Goal: Information Seeking & Learning: Learn about a topic

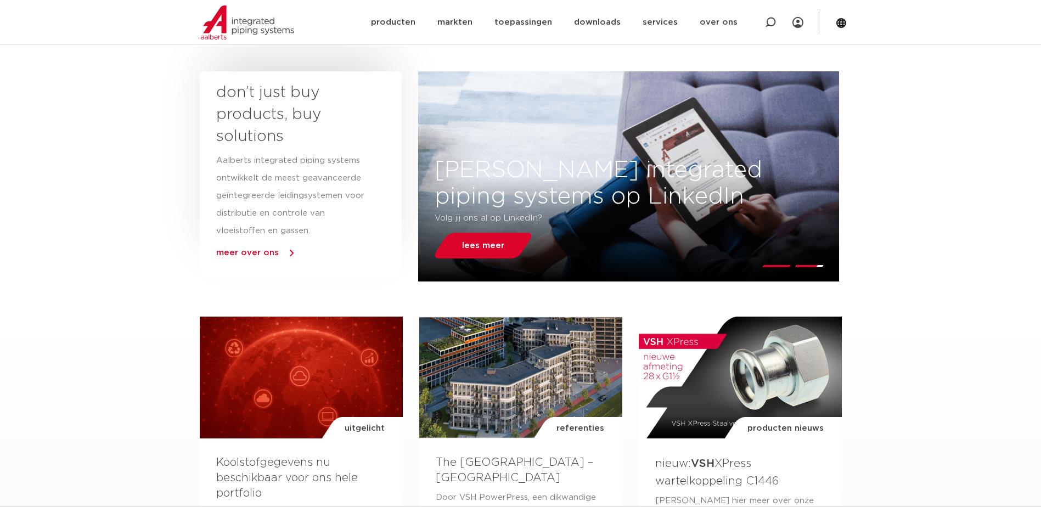
scroll to position [274, 0]
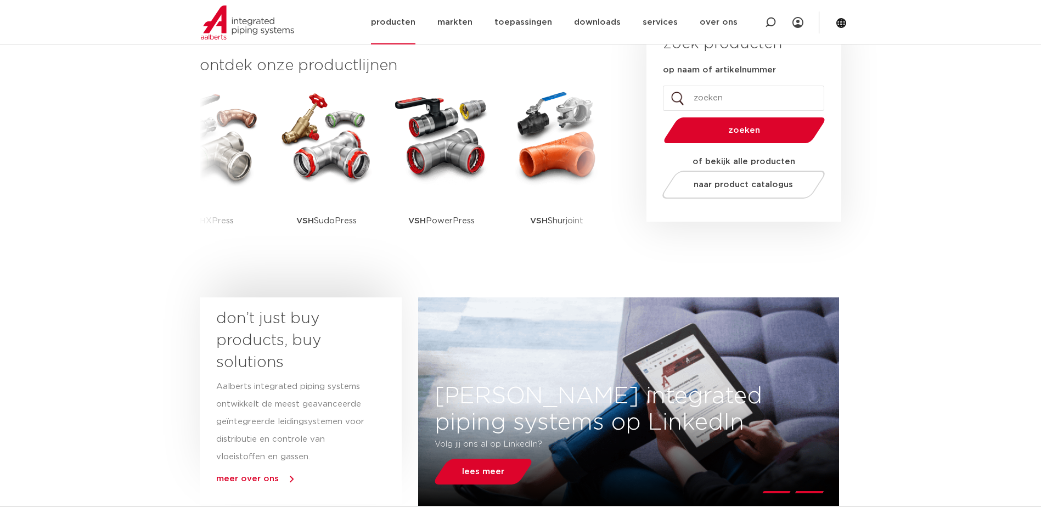
click at [412, 22] on link "producten" at bounding box center [393, 22] width 44 height 44
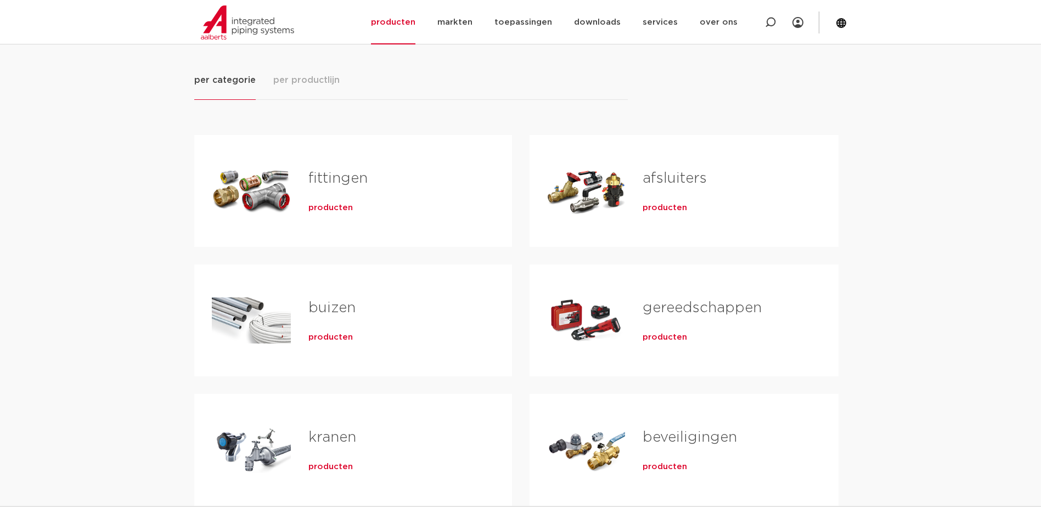
scroll to position [165, 0]
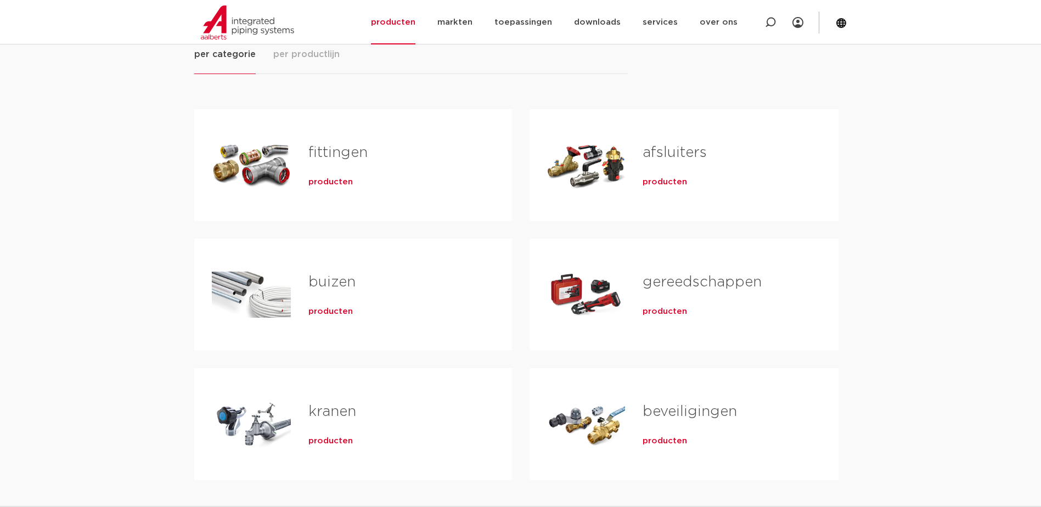
click at [331, 311] on span "producten" at bounding box center [330, 311] width 44 height 11
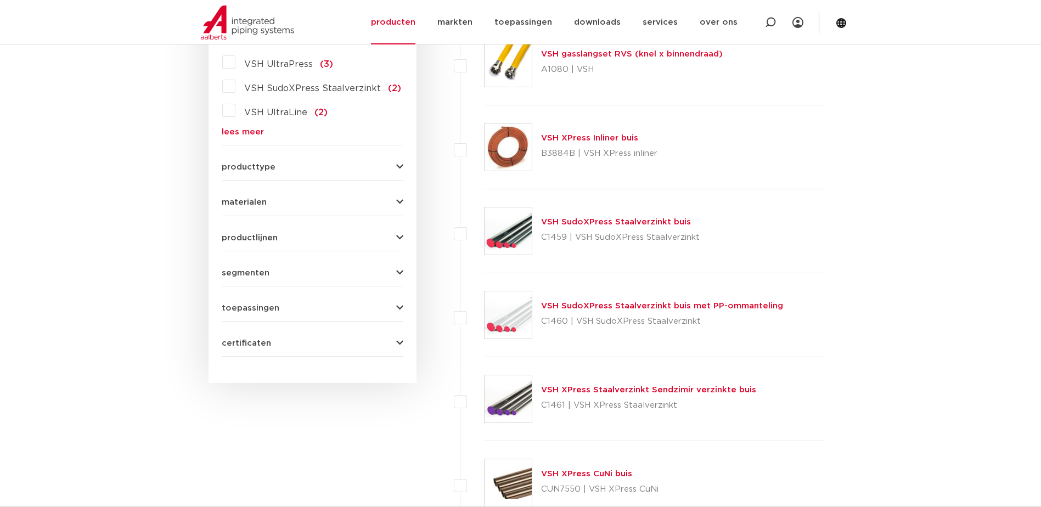
click at [288, 276] on button "segmenten" at bounding box center [313, 273] width 182 height 8
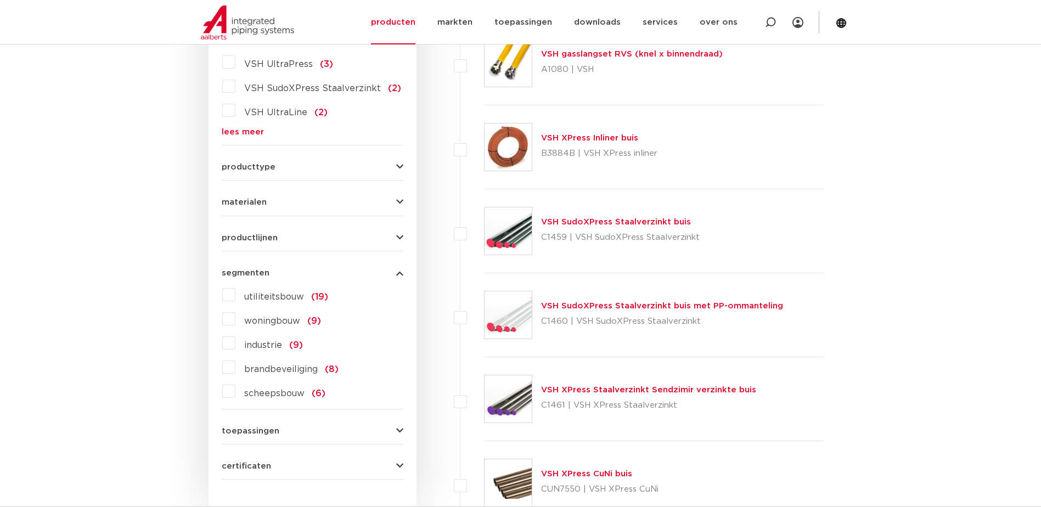
click at [291, 438] on form "zoek op naam of productnummer alle categorieën buizen fittingen afsluiters buiz…" at bounding box center [313, 179] width 182 height 599
click at [258, 430] on span "toepassingen" at bounding box center [251, 431] width 58 height 8
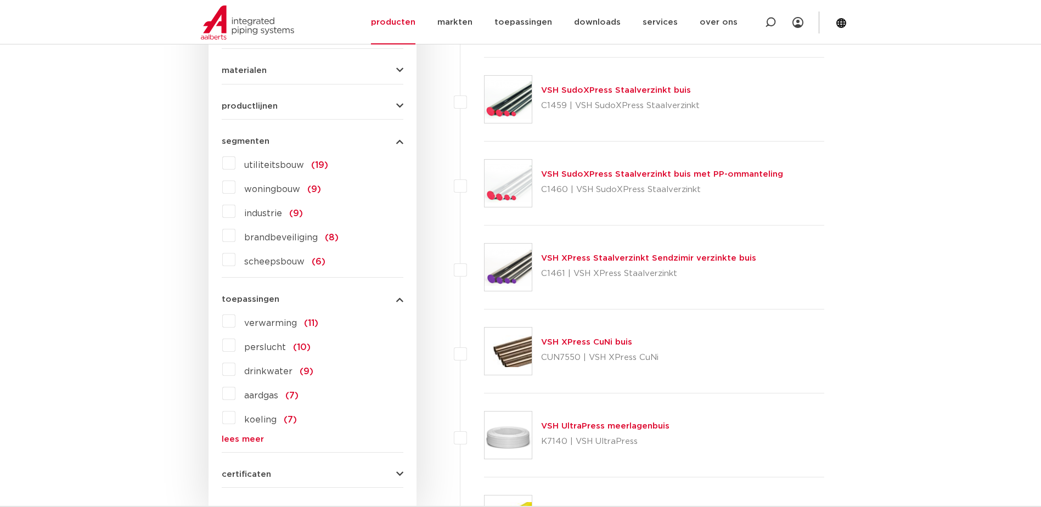
scroll to position [549, 0]
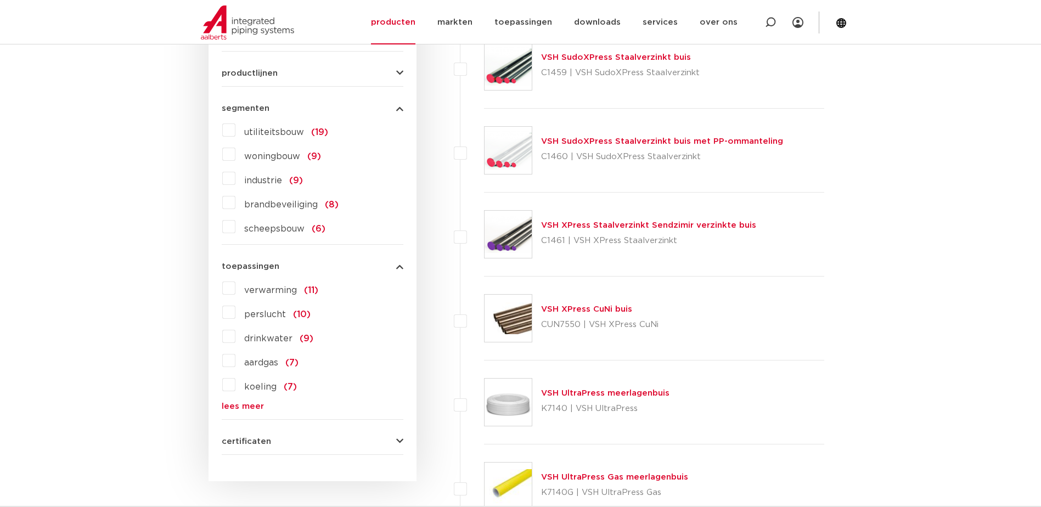
click at [277, 287] on span "verwarming" at bounding box center [270, 290] width 53 height 9
click at [0, 0] on input "verwarming (11)" at bounding box center [0, 0] width 0 height 0
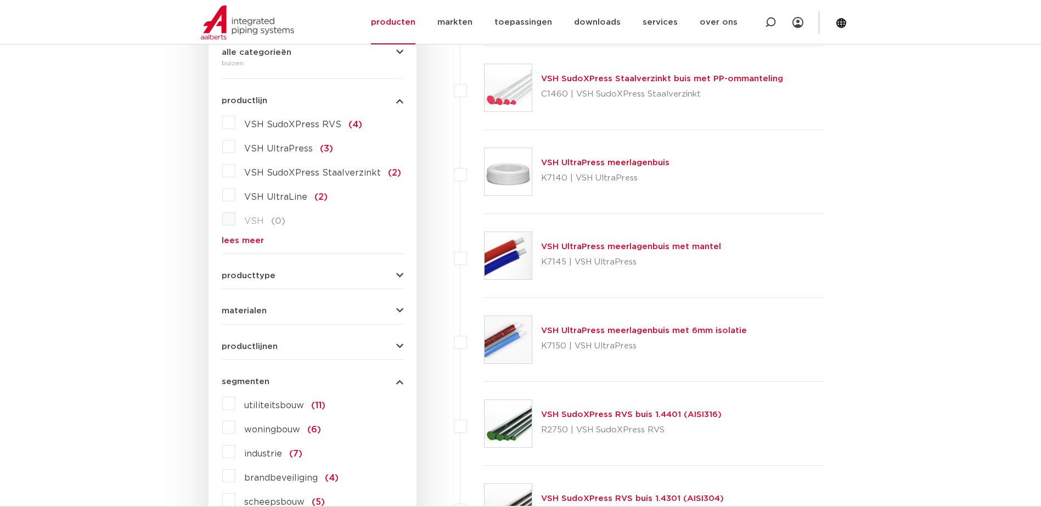
scroll to position [329, 0]
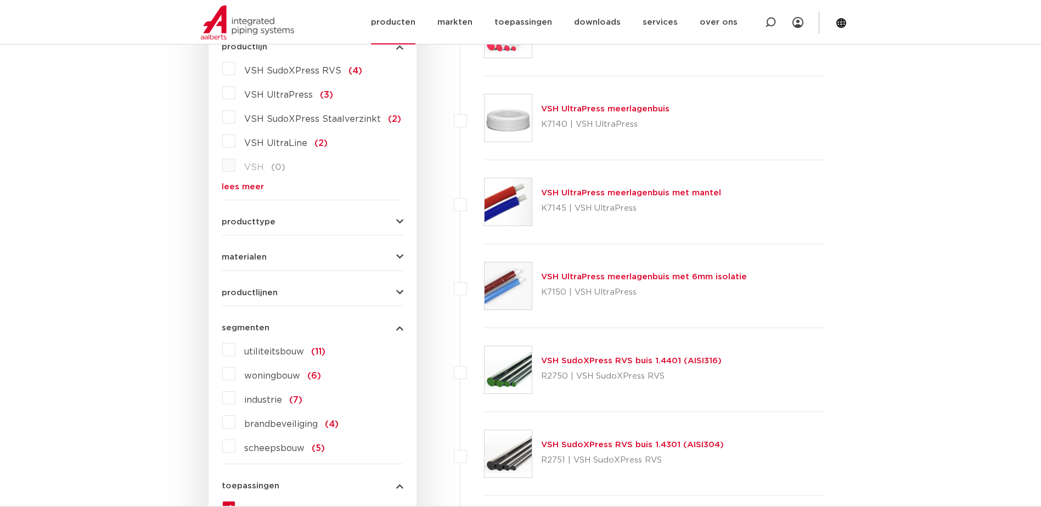
click at [413, 19] on link "producten" at bounding box center [393, 22] width 44 height 44
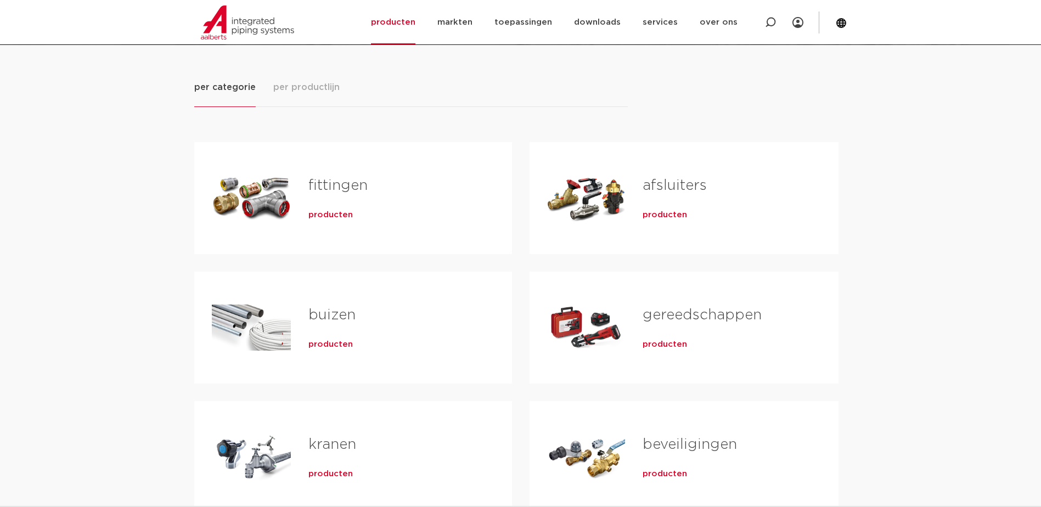
scroll to position [220, 0]
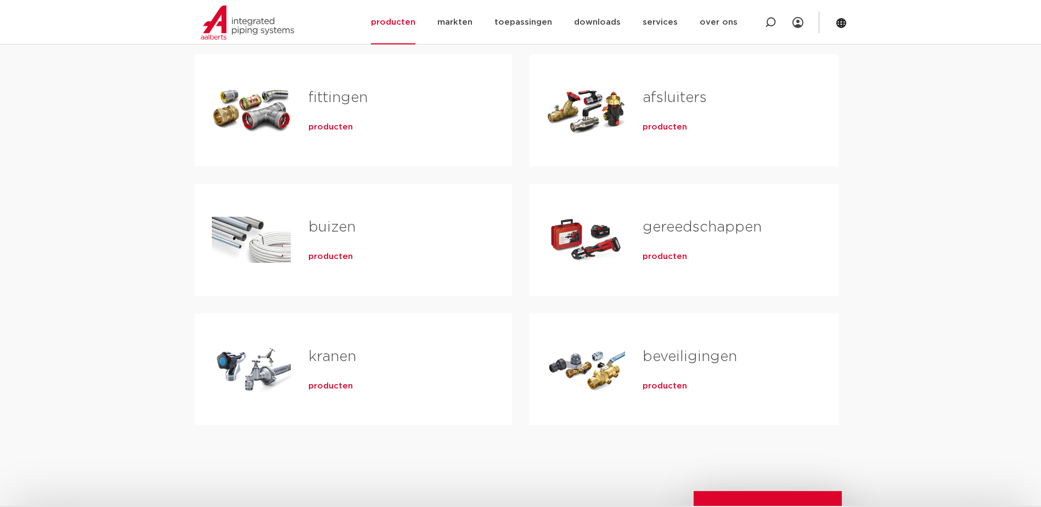
click at [662, 122] on span "producten" at bounding box center [665, 127] width 44 height 11
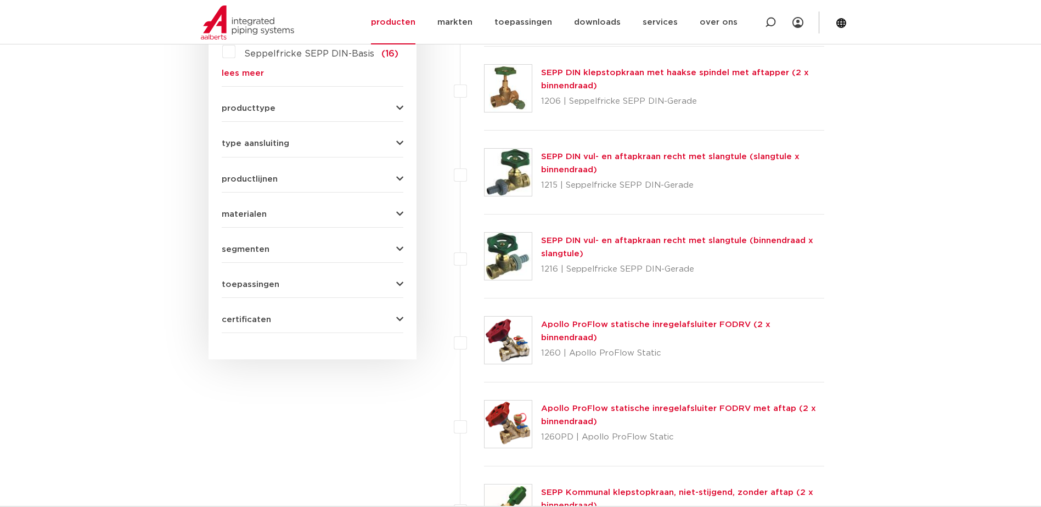
scroll to position [439, 0]
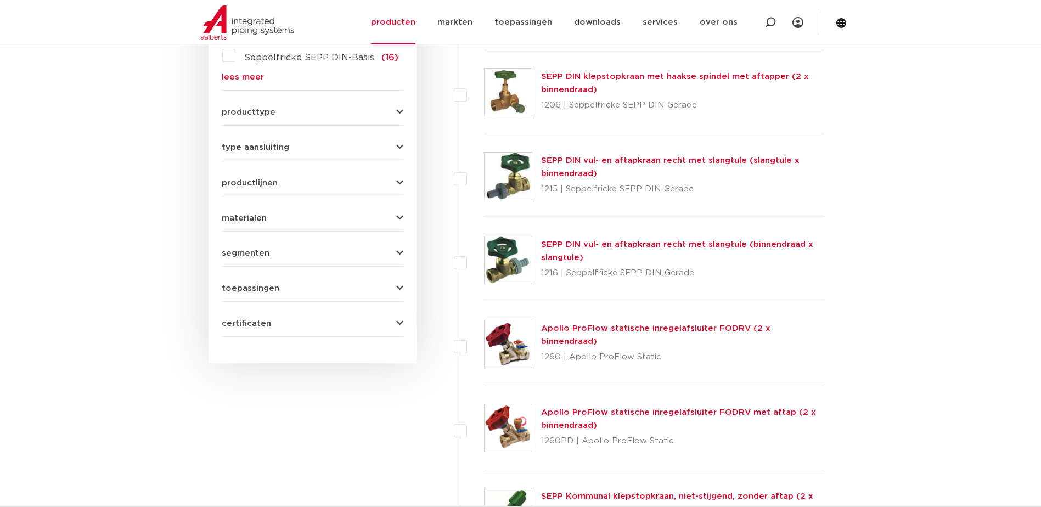
click at [400, 282] on div "toepassingen drinkwater (155) verwarming (119) koeling (108) perslucht (72) aar…" at bounding box center [313, 284] width 182 height 17
click at [400, 289] on icon "button" at bounding box center [399, 288] width 7 height 8
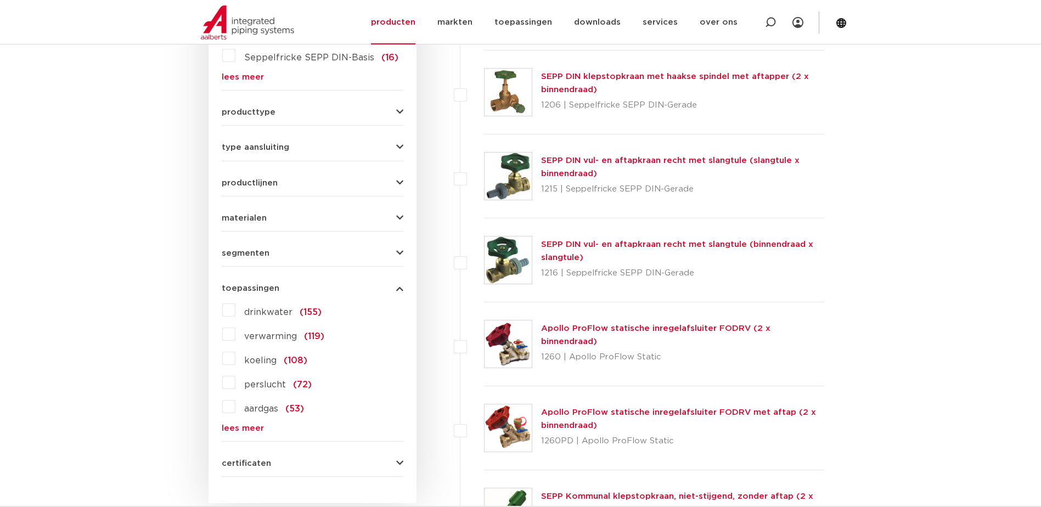
click at [398, 251] on icon "button" at bounding box center [399, 253] width 7 height 8
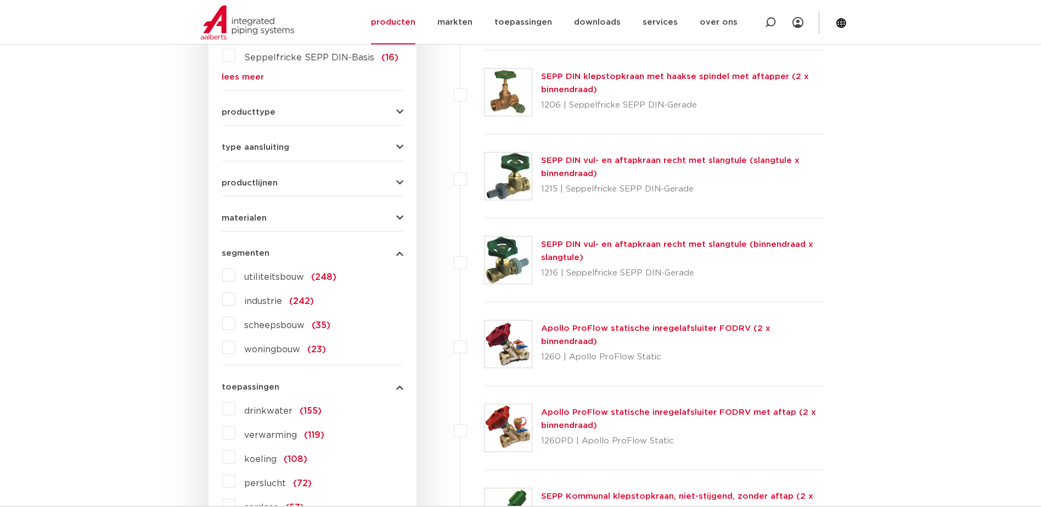
click at [398, 251] on icon "button" at bounding box center [399, 253] width 7 height 8
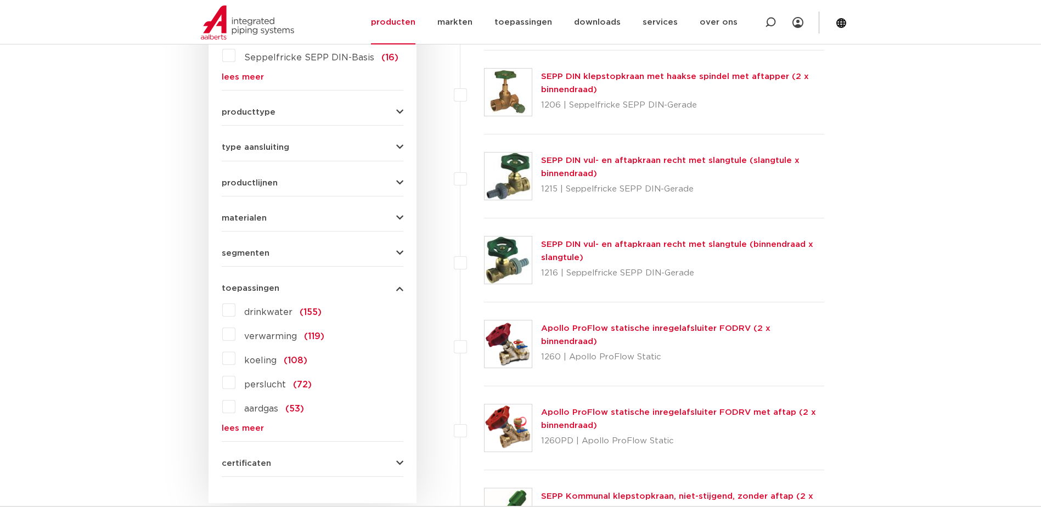
click at [401, 109] on icon "button" at bounding box center [399, 112] width 7 height 8
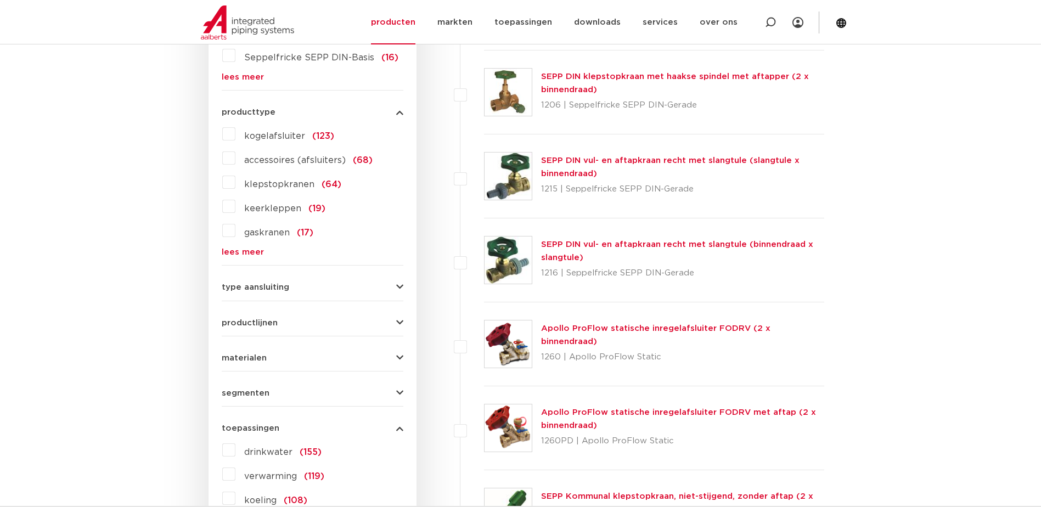
click at [226, 255] on link "lees meer" at bounding box center [313, 252] width 182 height 8
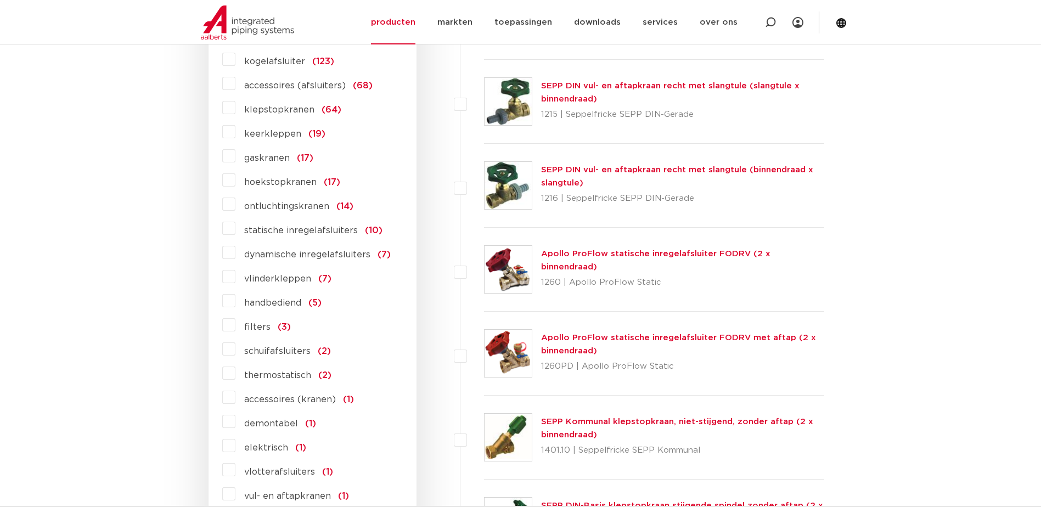
scroll to position [549, 0]
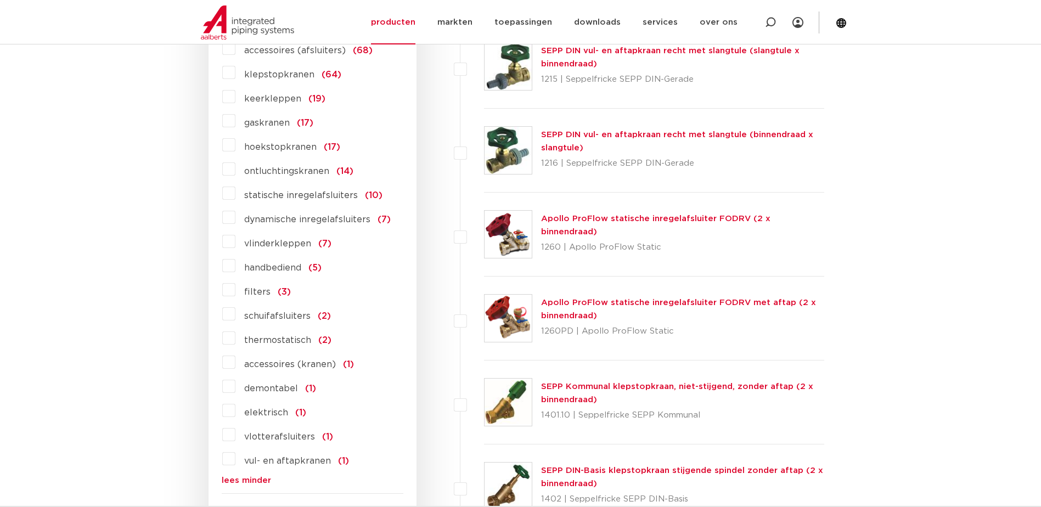
click at [235, 338] on label "thermostatisch (2)" at bounding box center [283, 338] width 96 height 18
click at [0, 0] on input "thermostatisch (2)" at bounding box center [0, 0] width 0 height 0
click at [235, 412] on label "elektrisch (1)" at bounding box center [270, 411] width 71 height 18
click at [0, 0] on input "elektrisch (1)" at bounding box center [0, 0] width 0 height 0
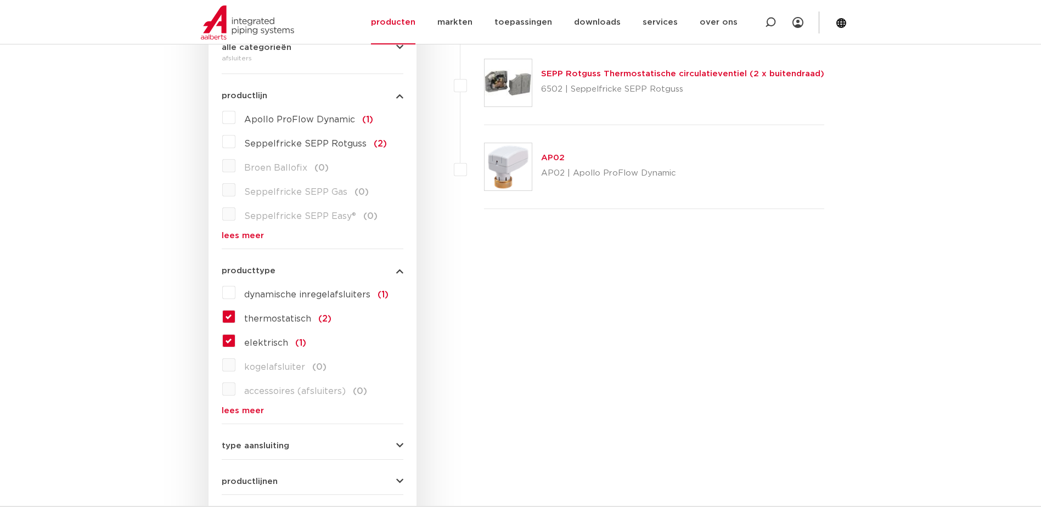
scroll to position [220, 0]
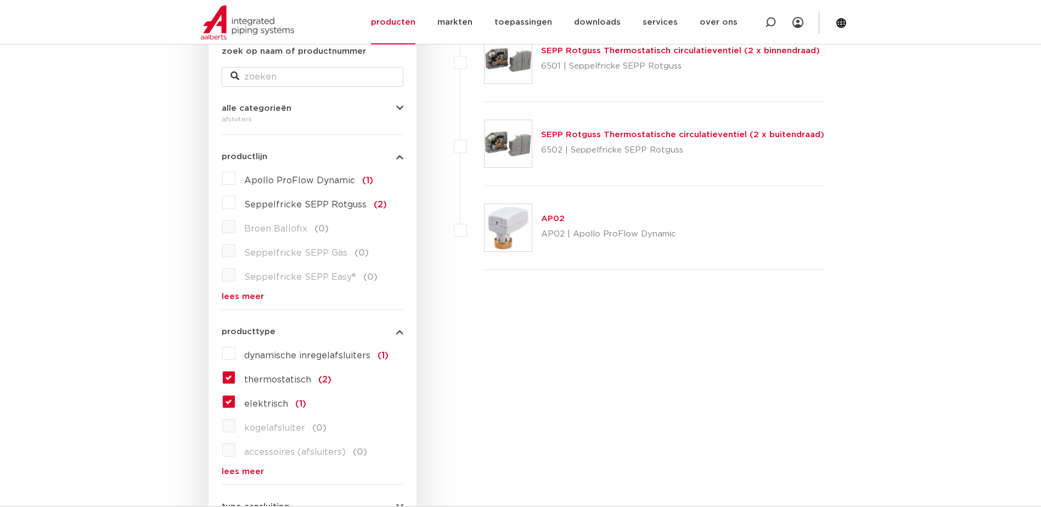
click at [251, 470] on link "lees meer" at bounding box center [313, 472] width 182 height 8
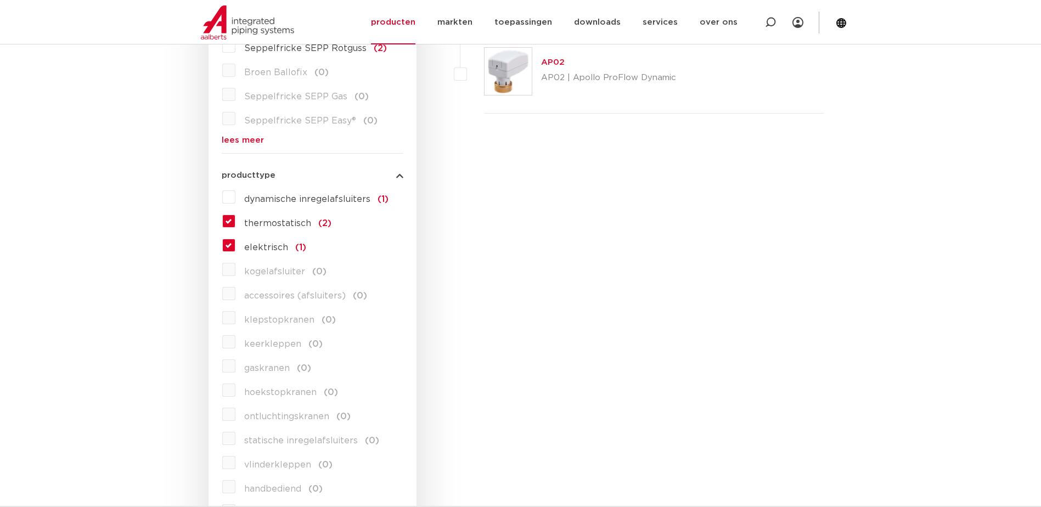
scroll to position [384, 0]
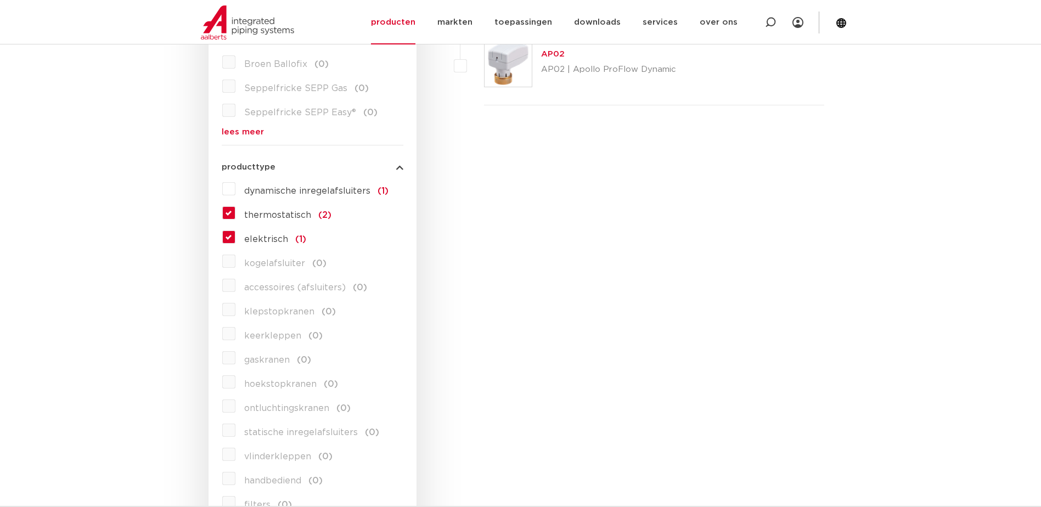
click at [235, 186] on label "dynamische inregelafsluiters (1)" at bounding box center [311, 189] width 153 height 18
click at [0, 0] on input "dynamische inregelafsluiters (1)" at bounding box center [0, 0] width 0 height 0
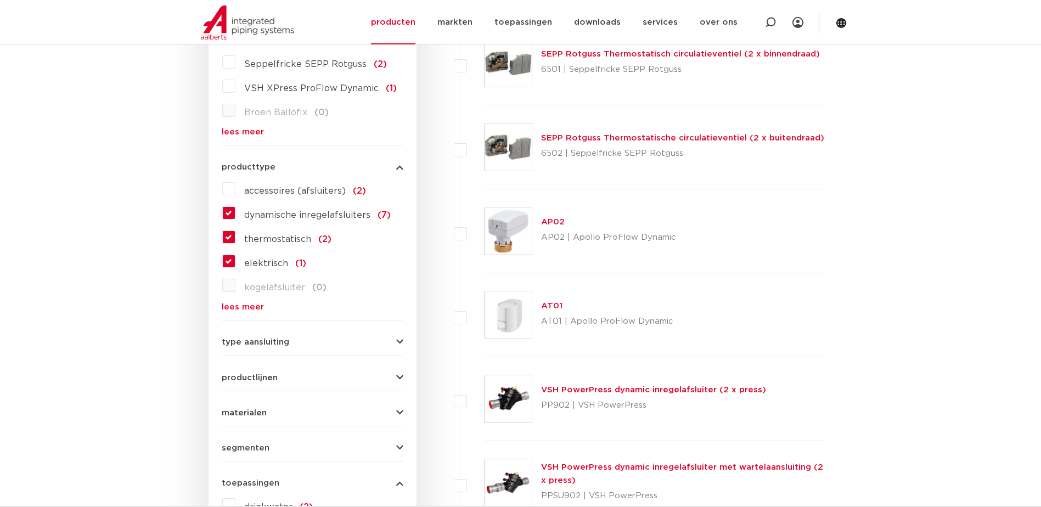
click at [253, 304] on link "lees meer" at bounding box center [313, 307] width 182 height 8
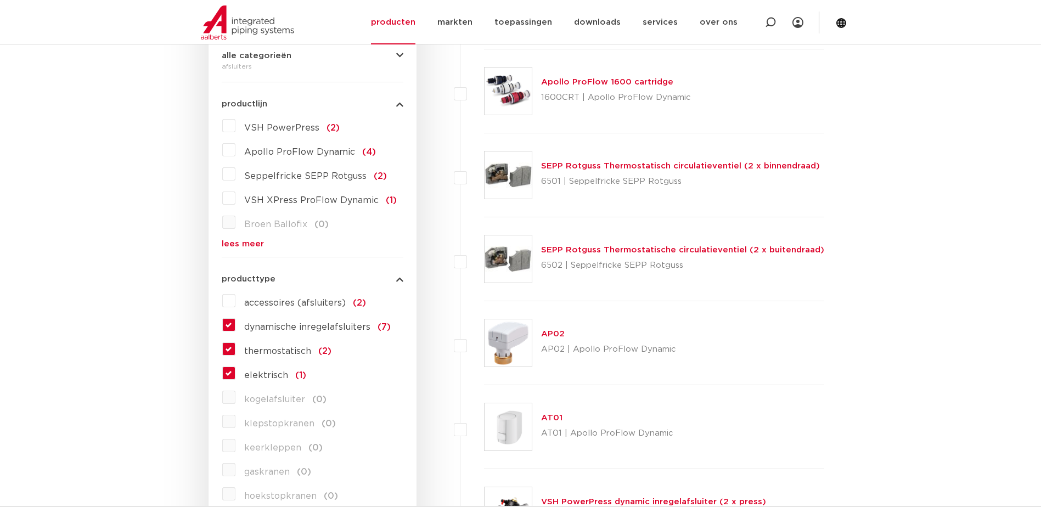
scroll to position [274, 0]
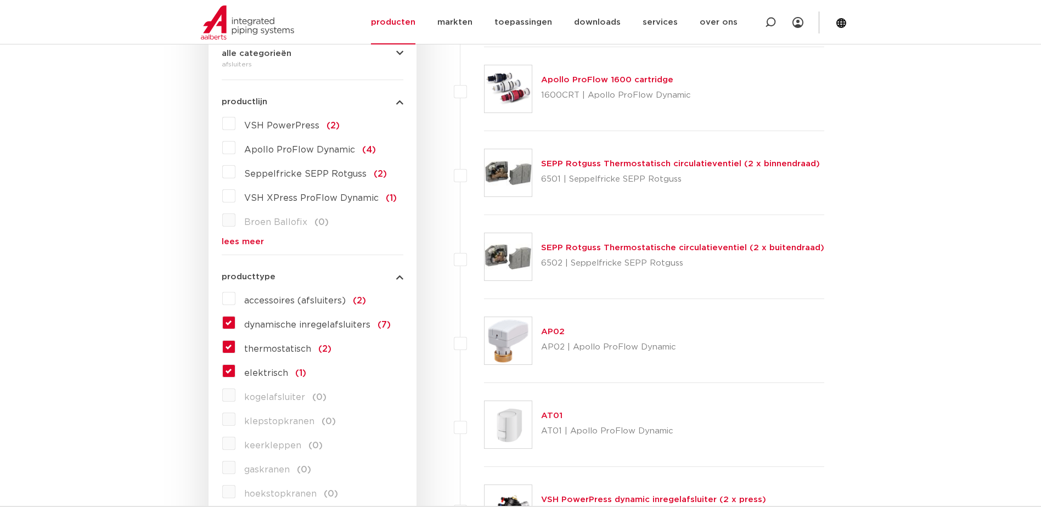
click at [602, 167] on link "SEPP Rotguss Thermostatisch circulatieventiel (2 x binnendraad)" at bounding box center [680, 164] width 279 height 8
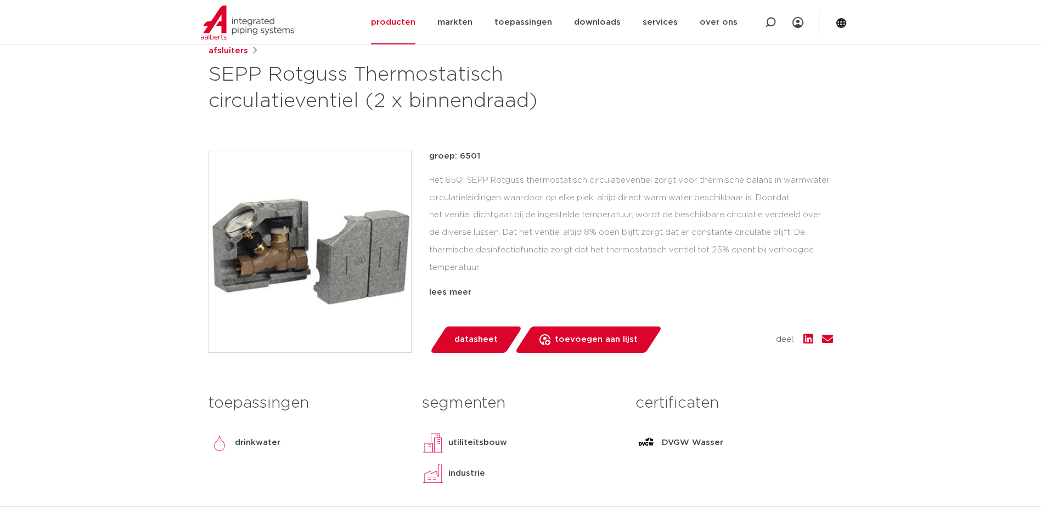
scroll to position [165, 0]
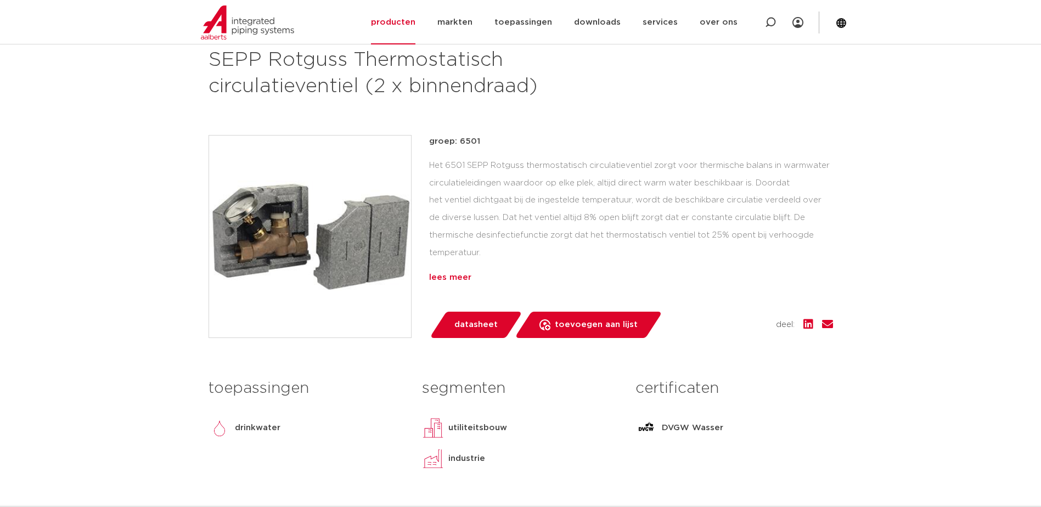
click at [447, 282] on div "lees meer" at bounding box center [631, 277] width 404 height 13
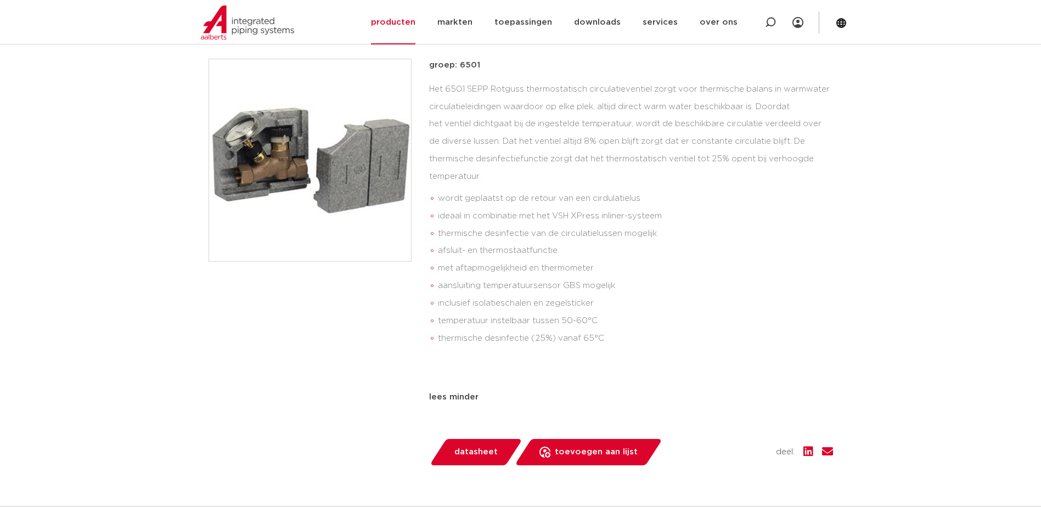
scroll to position [55, 0]
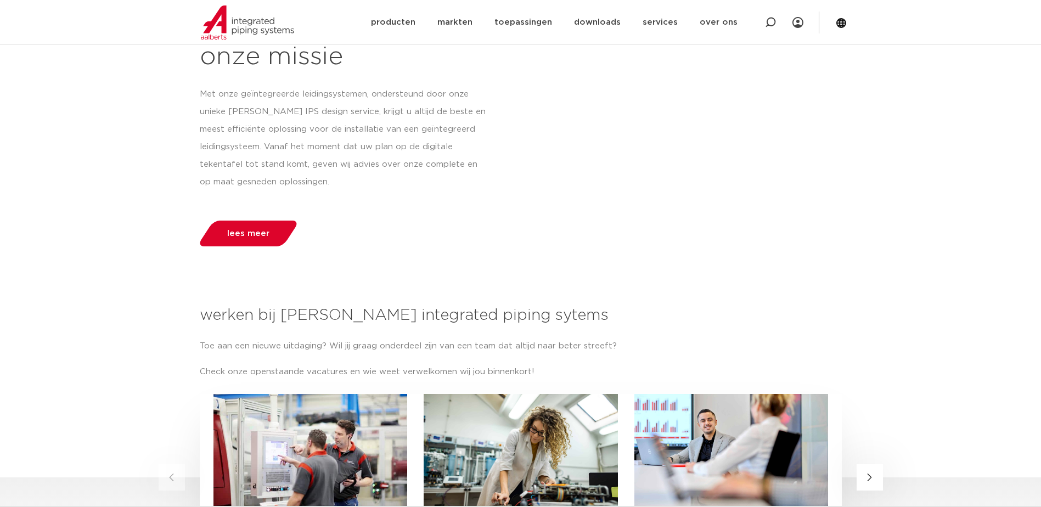
scroll to position [1262, 0]
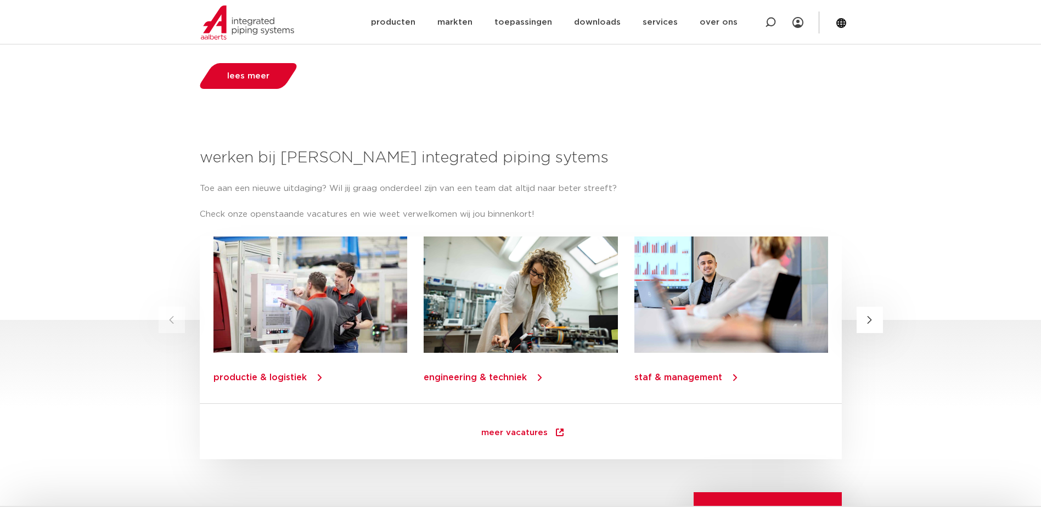
click at [667, 377] on link "staf & management" at bounding box center [678, 377] width 88 height 9
